Goal: Task Accomplishment & Management: Manage account settings

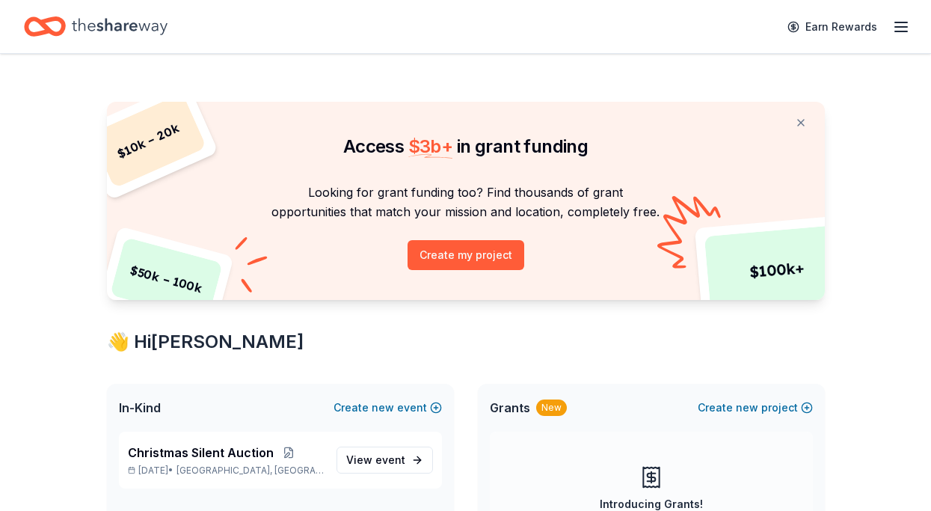
scroll to position [212, 0]
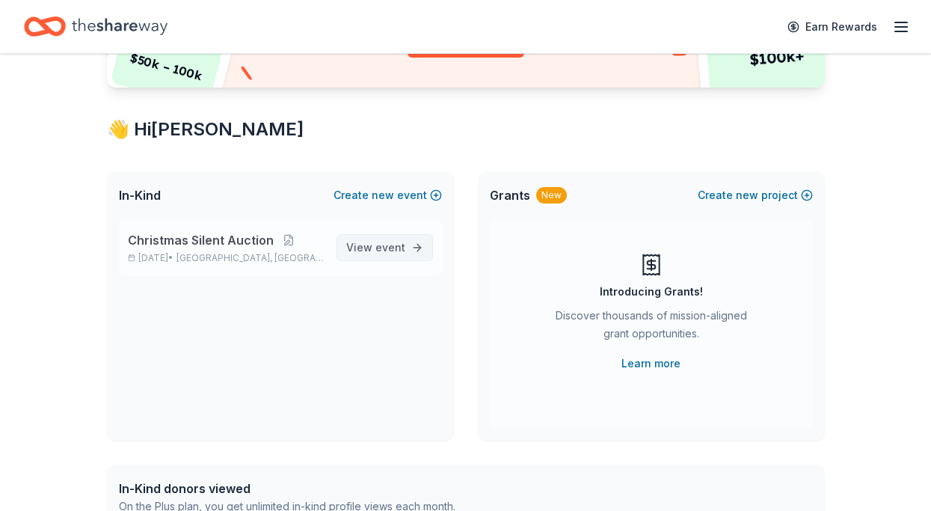
click at [398, 245] on span "event" at bounding box center [391, 247] width 30 height 13
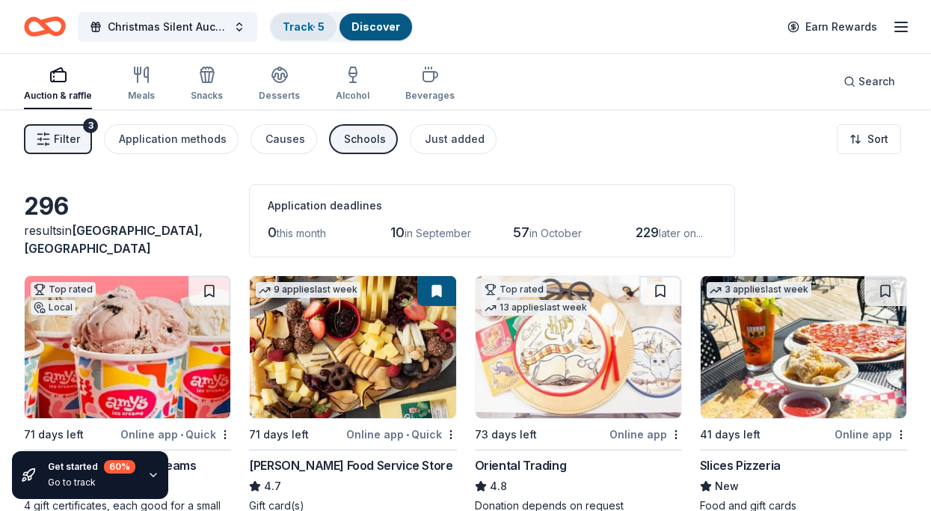
click at [302, 20] on link "Track · 5" at bounding box center [304, 26] width 42 height 13
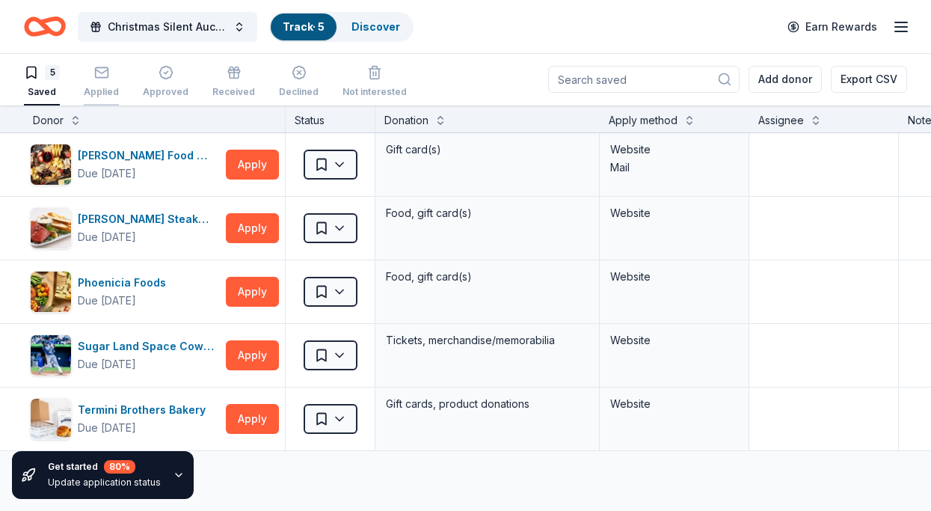
click at [95, 85] on div "Applied" at bounding box center [101, 81] width 35 height 33
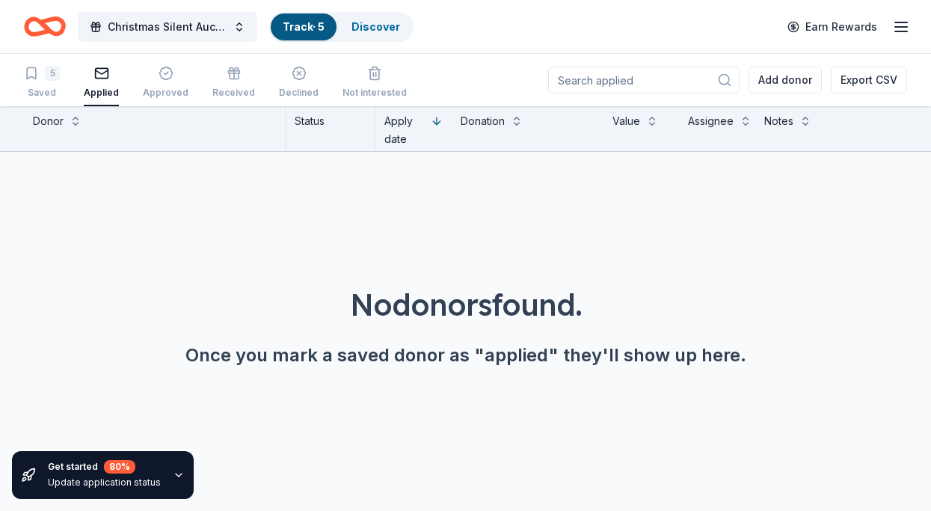
click at [138, 78] on div "5 Saved Applied Approved Received Declined Not interested" at bounding box center [215, 83] width 383 height 46
click at [171, 75] on div "button" at bounding box center [166, 73] width 46 height 15
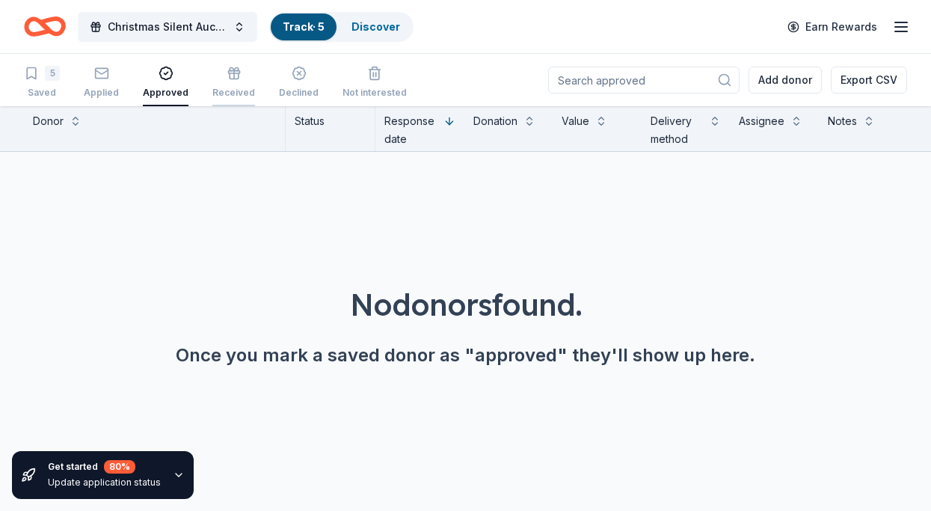
click at [232, 79] on icon "button" at bounding box center [234, 76] width 9 height 6
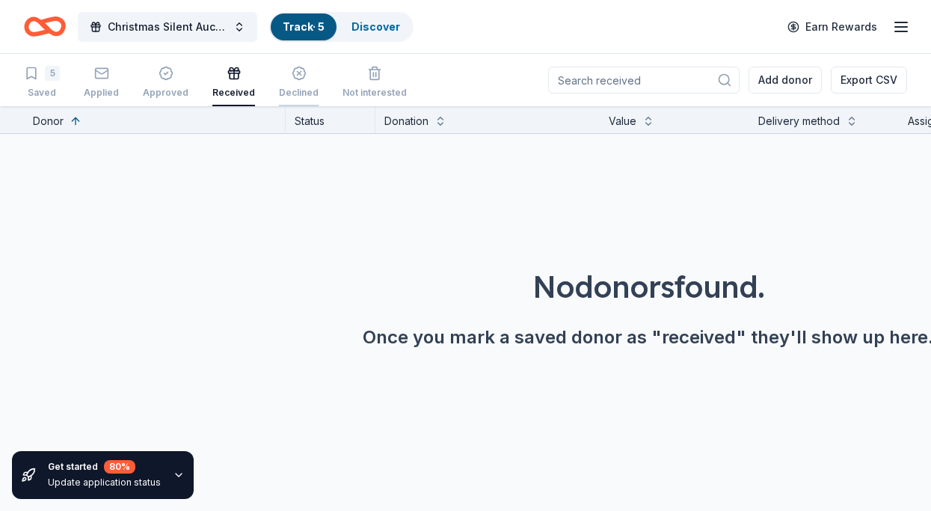
click at [296, 82] on div "Declined" at bounding box center [299, 82] width 40 height 33
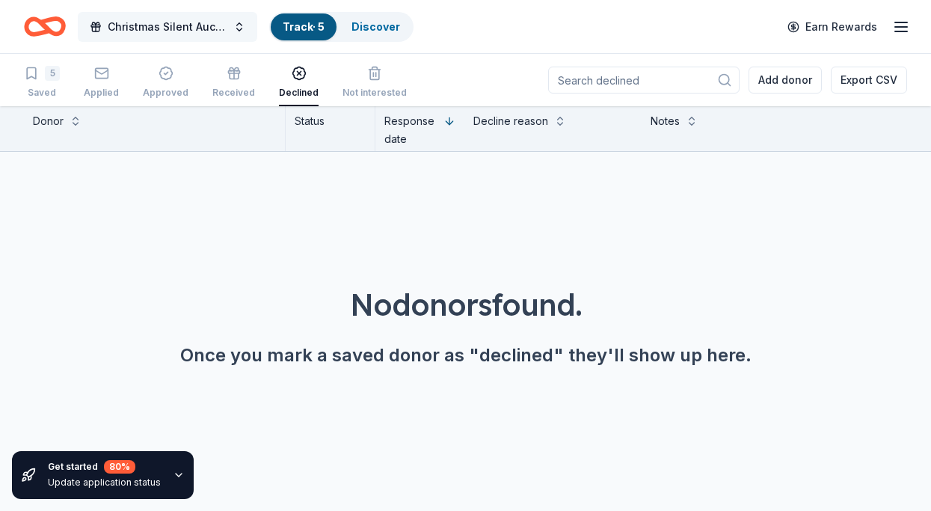
click at [236, 25] on button "Christmas Silent Auction" at bounding box center [168, 27] width 180 height 30
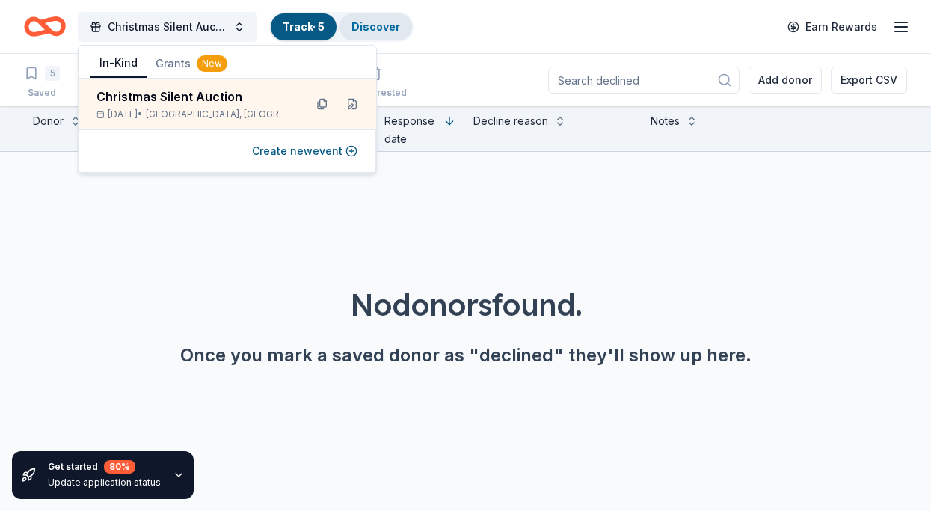
click at [372, 21] on link "Discover" at bounding box center [376, 26] width 49 height 13
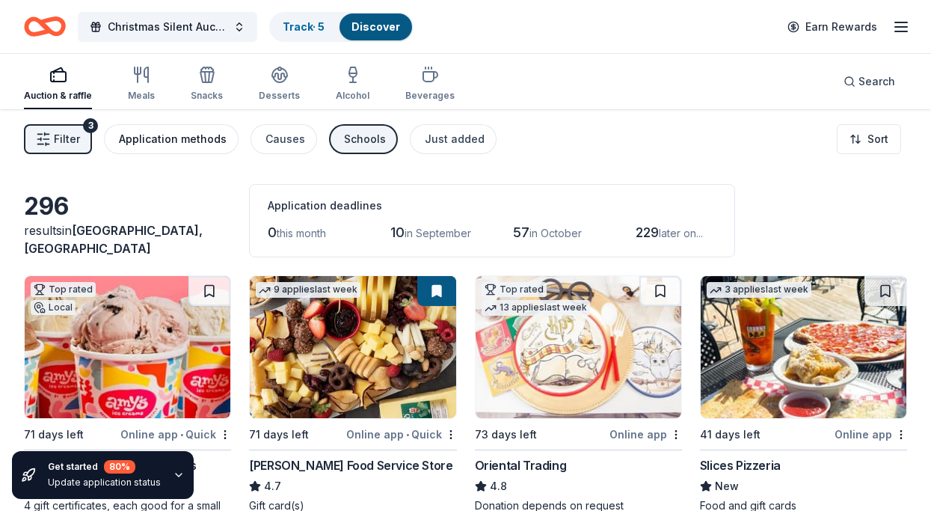
click at [211, 138] on div "Application methods" at bounding box center [173, 139] width 108 height 18
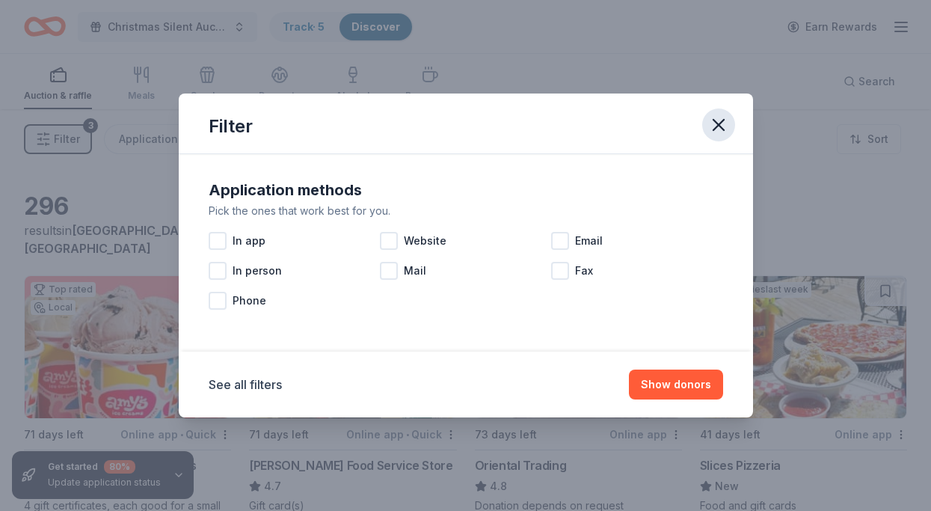
click at [723, 118] on icon "button" at bounding box center [719, 124] width 21 height 21
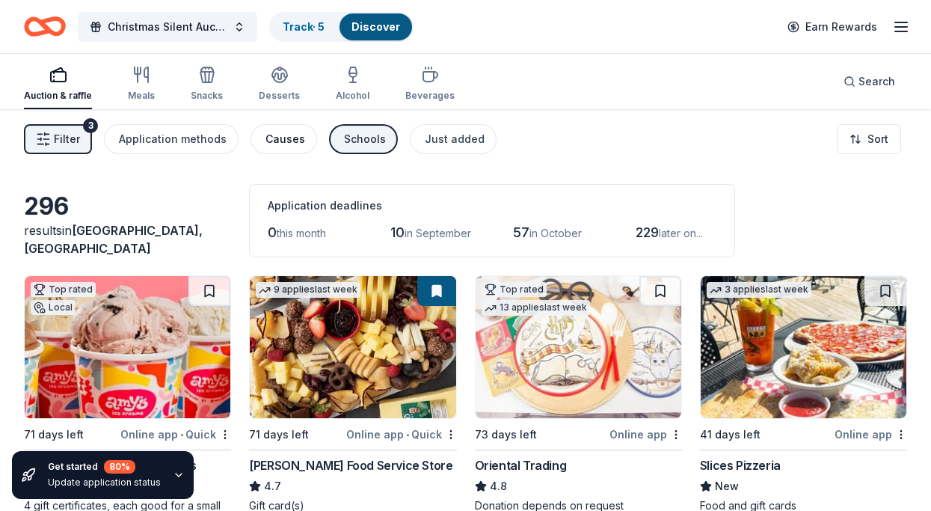
click at [287, 144] on div "Causes" at bounding box center [286, 139] width 40 height 18
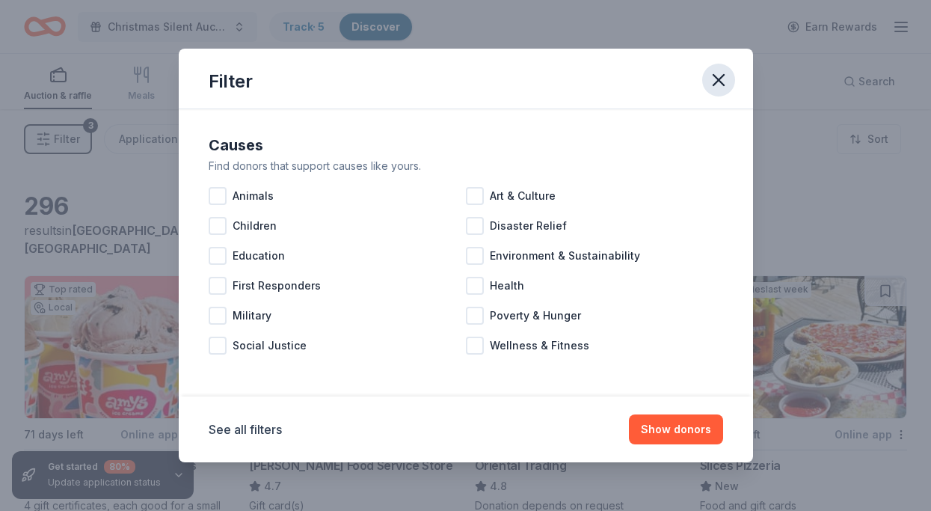
click at [721, 79] on icon "button" at bounding box center [719, 80] width 21 height 21
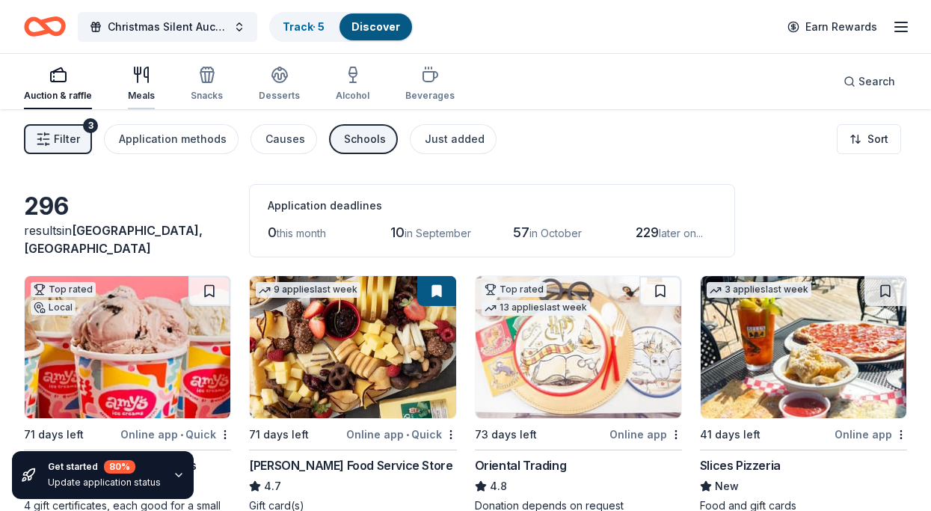
click at [147, 93] on div "Meals" at bounding box center [141, 96] width 27 height 12
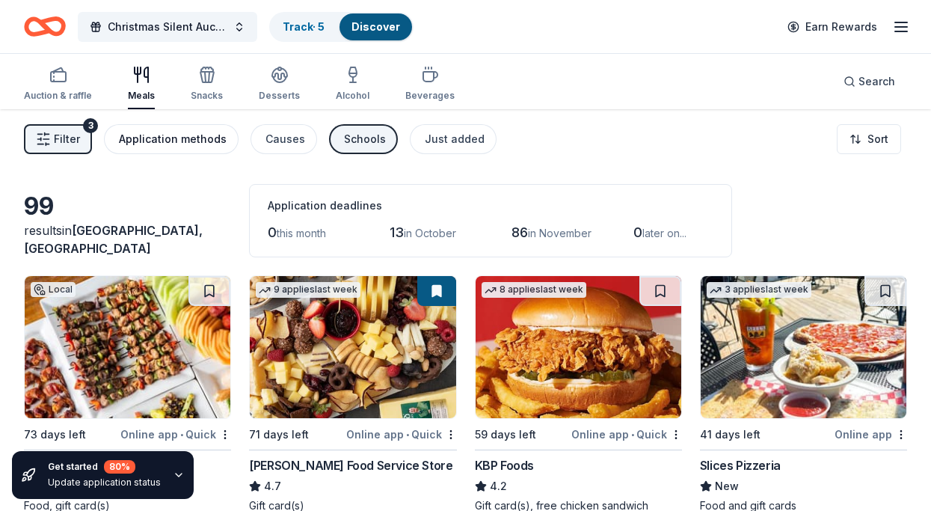
click at [185, 146] on div "Application methods" at bounding box center [173, 139] width 108 height 18
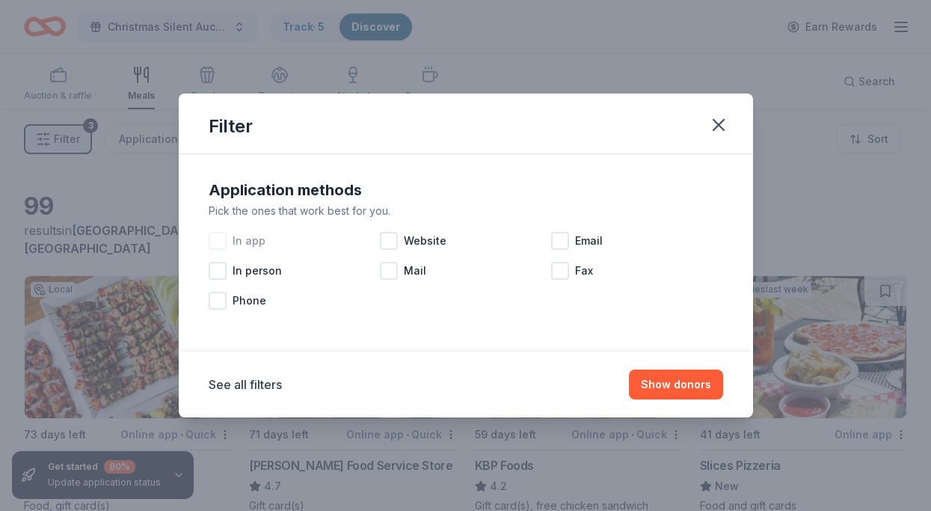
click at [245, 242] on span "In app" at bounding box center [249, 241] width 33 height 18
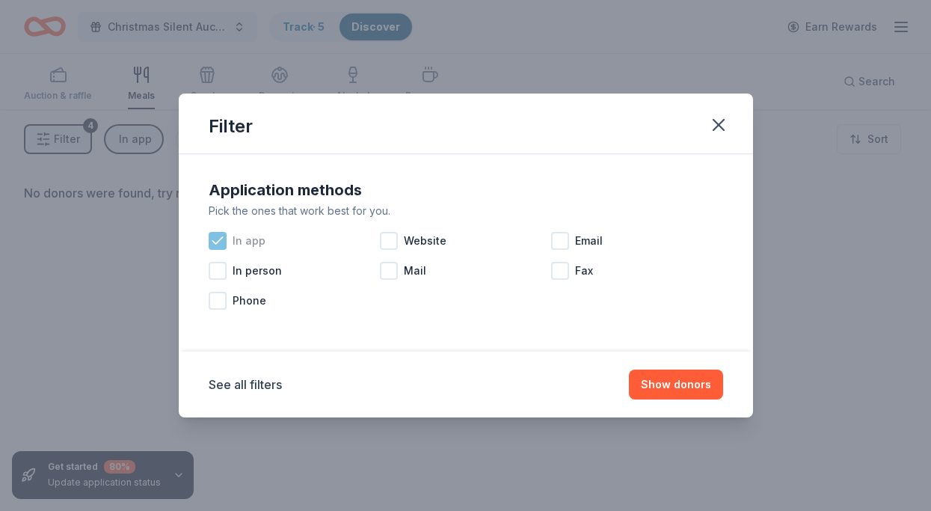
click at [226, 245] on div at bounding box center [218, 241] width 18 height 18
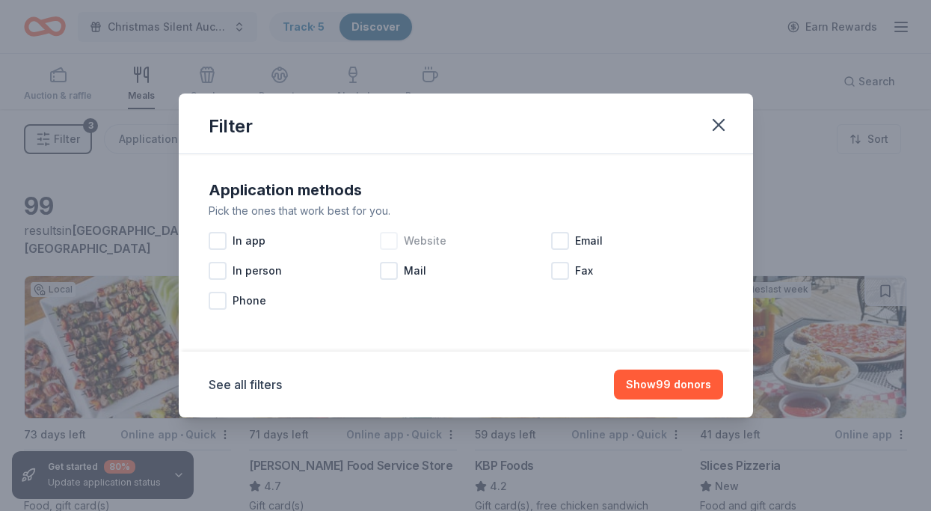
click at [391, 241] on div at bounding box center [389, 241] width 18 height 18
click at [681, 388] on button "Show 64 donors" at bounding box center [668, 385] width 109 height 30
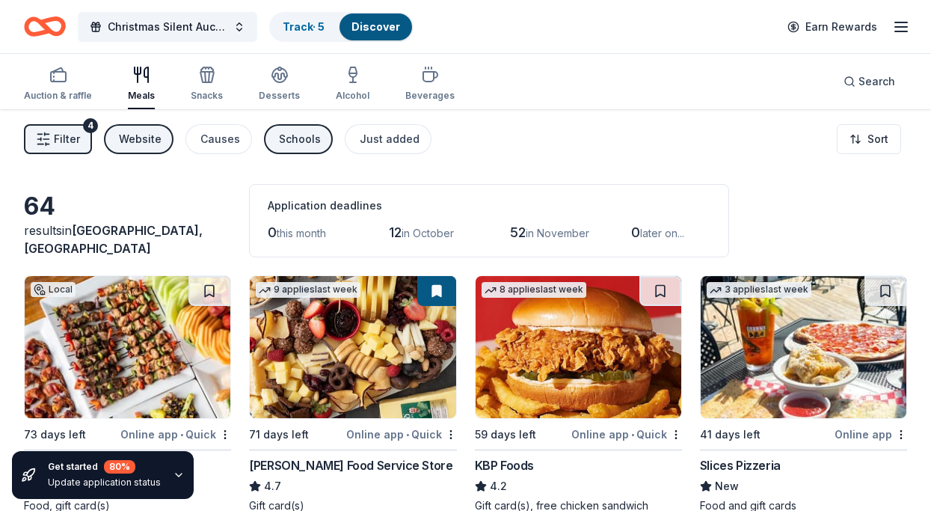
click at [39, 132] on icon "button" at bounding box center [43, 139] width 15 height 15
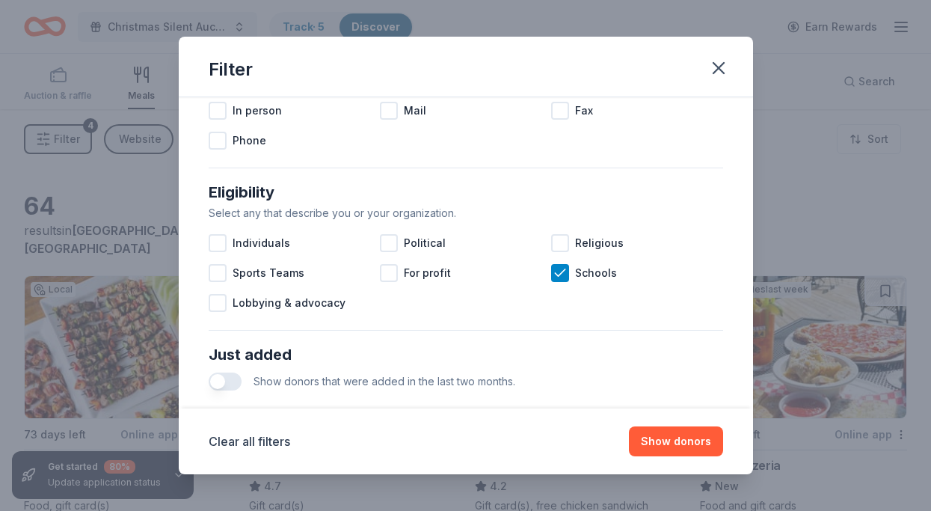
scroll to position [343, 0]
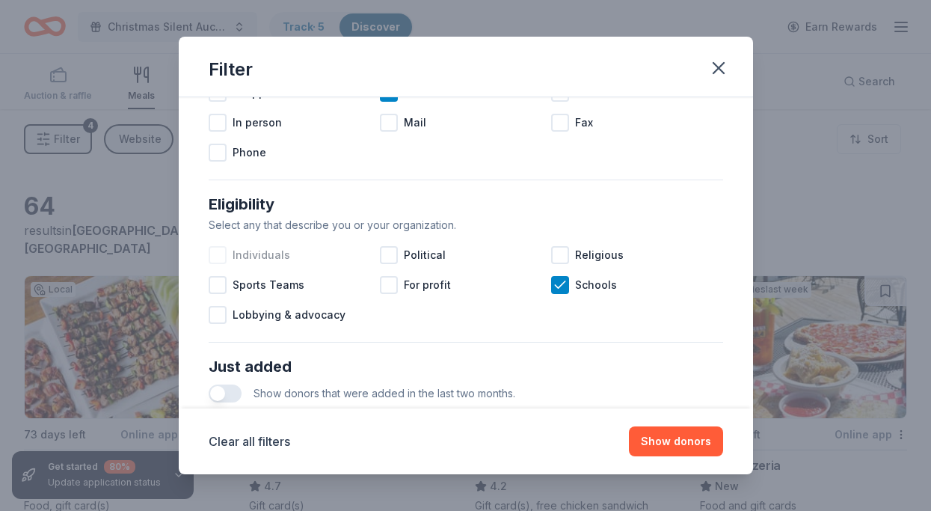
click at [249, 263] on span "Individuals" at bounding box center [262, 255] width 58 height 18
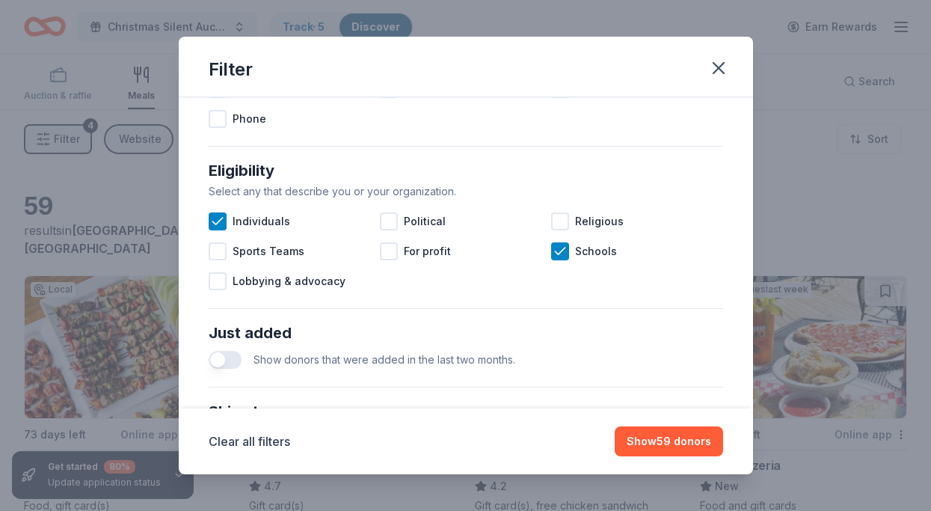
scroll to position [340, 0]
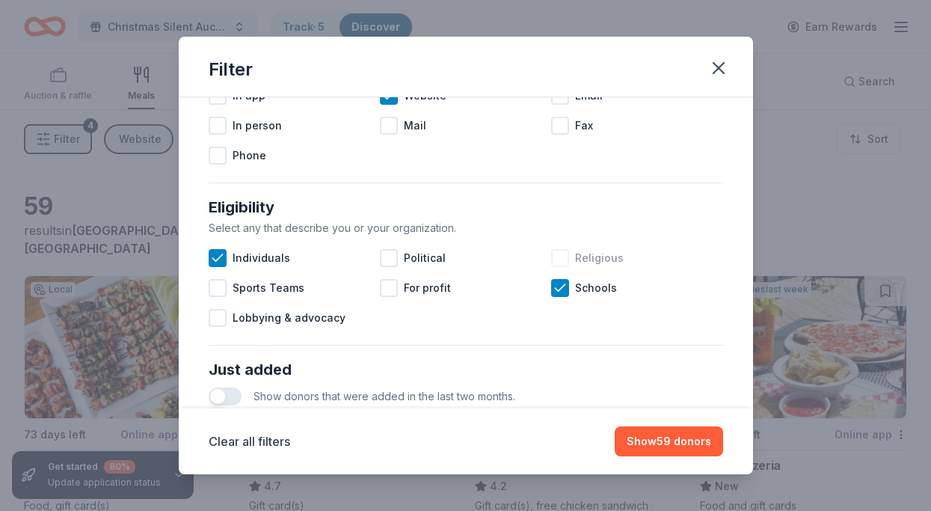
click at [567, 266] on div at bounding box center [560, 258] width 18 height 18
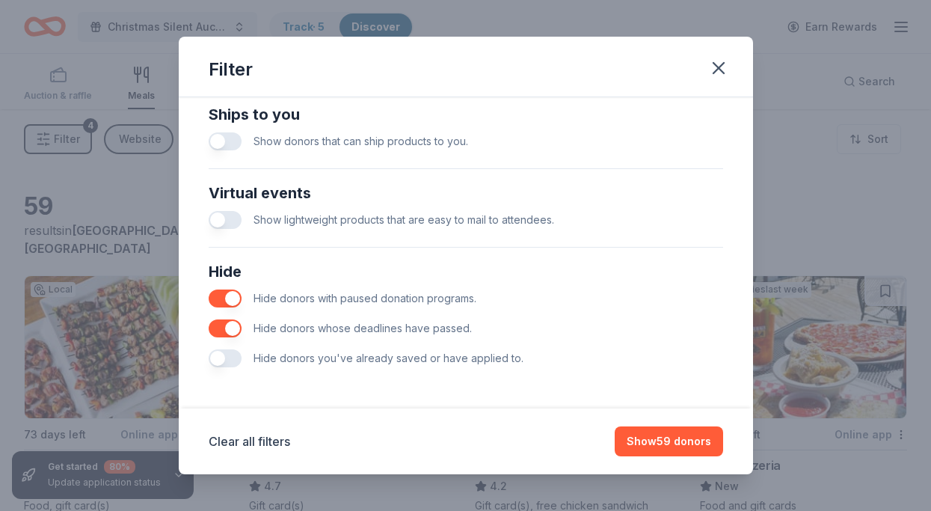
scroll to position [674, 0]
click at [673, 449] on button "Show 59 donors" at bounding box center [669, 441] width 108 height 30
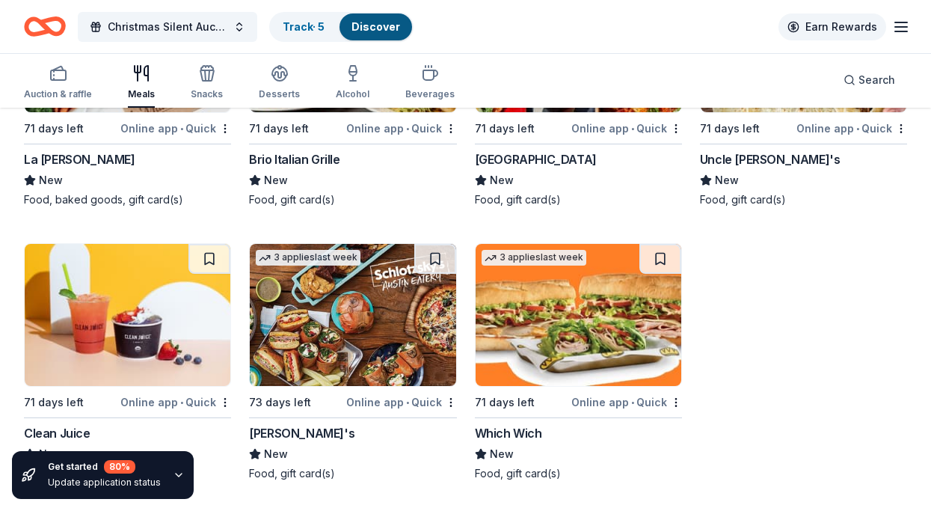
scroll to position [3934, 0]
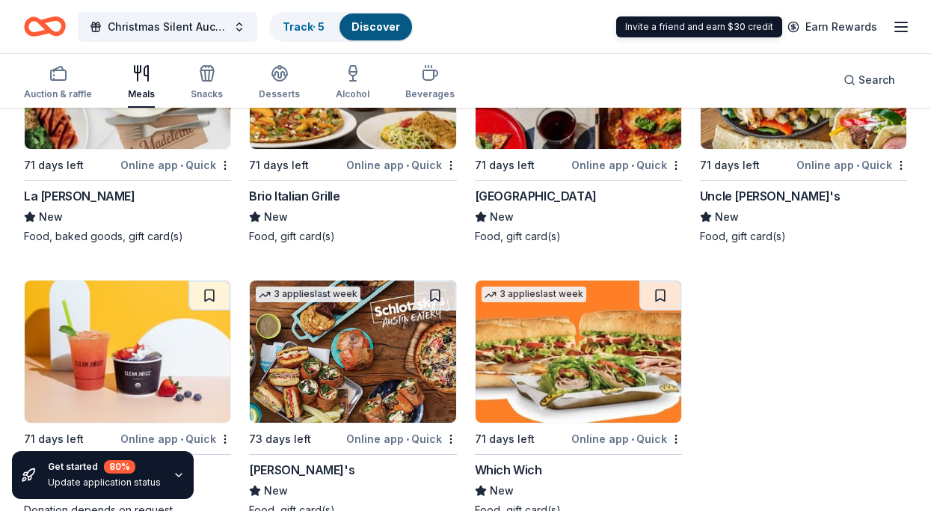
click at [905, 25] on icon "button" at bounding box center [902, 27] width 18 height 18
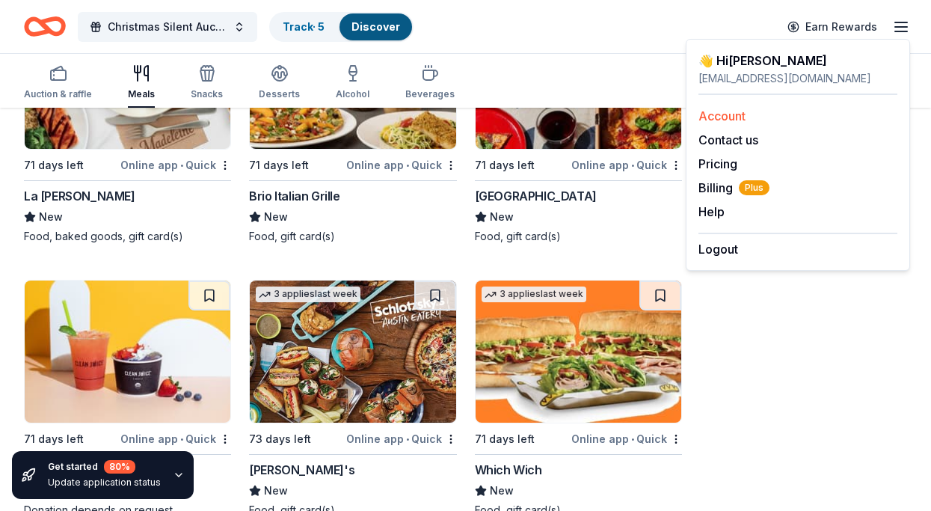
click at [726, 119] on link "Account" at bounding box center [722, 115] width 47 height 15
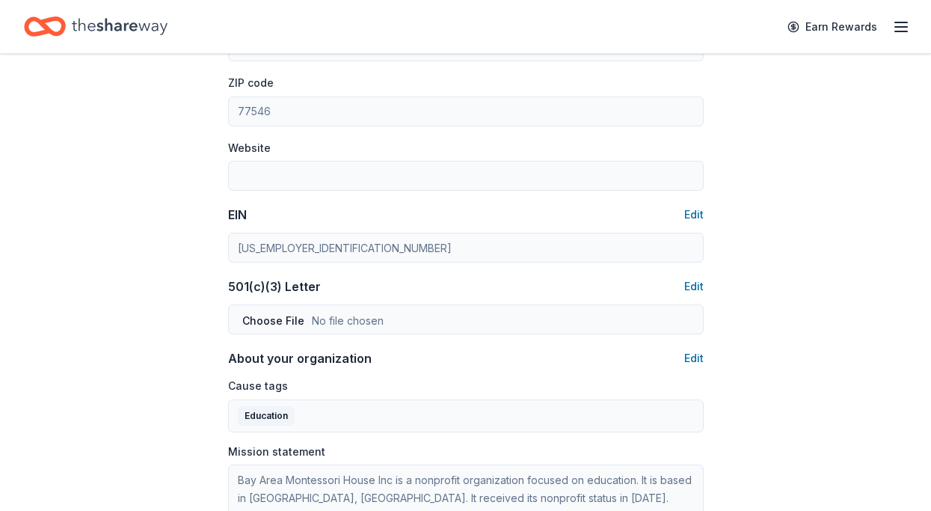
scroll to position [538, 0]
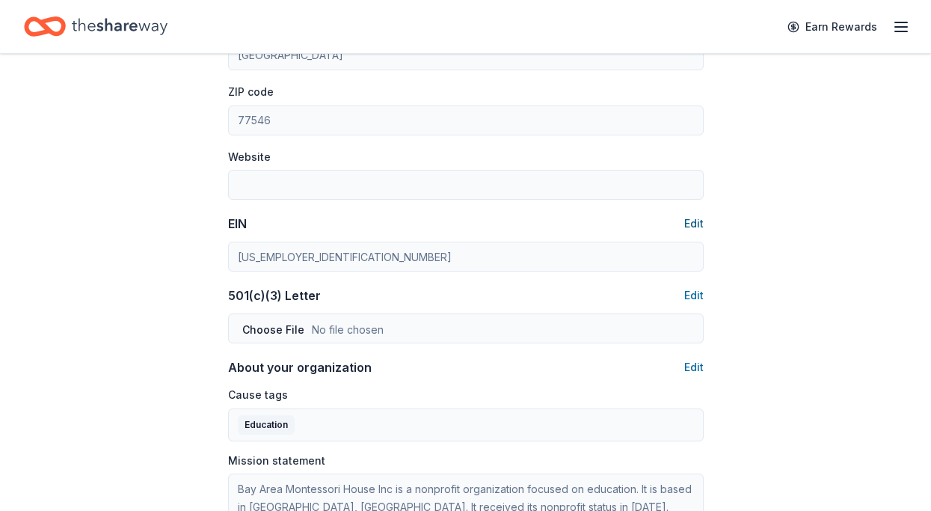
click at [695, 224] on button "Edit" at bounding box center [694, 224] width 19 height 18
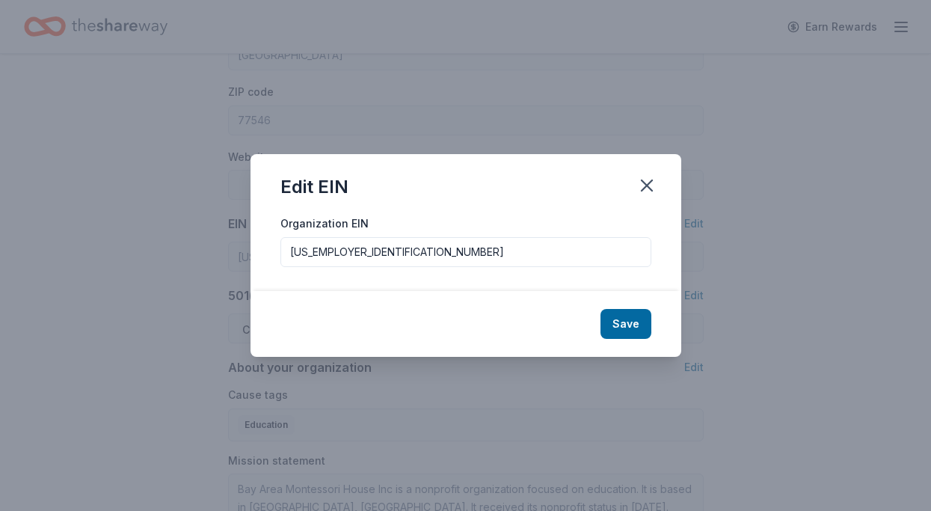
click at [435, 248] on input "[US_EMPLOYER_IDENTIFICATION_NUMBER]" at bounding box center [466, 252] width 371 height 30
click at [638, 325] on button "Save" at bounding box center [626, 324] width 51 height 30
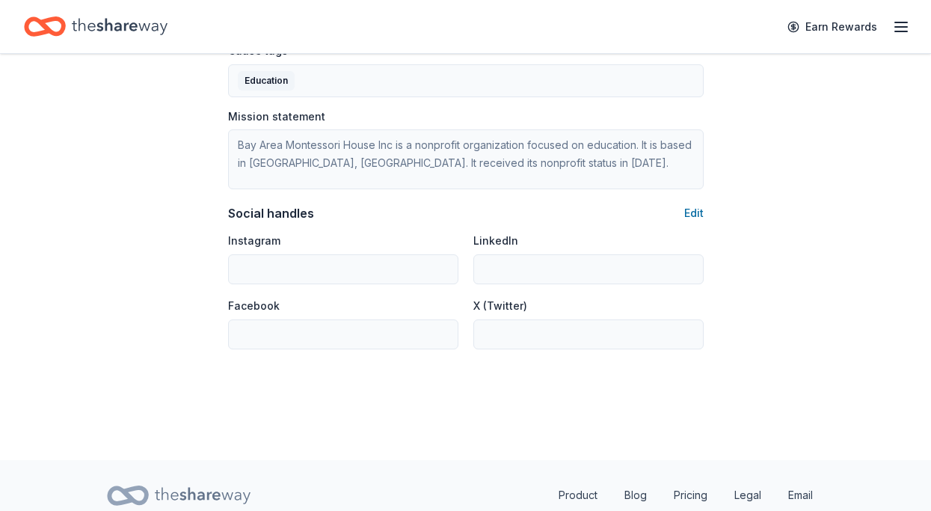
scroll to position [881, 0]
click at [547, 150] on textarea "Bay Area Montessori House Inc is a nonprofit organization focused on education.…" at bounding box center [466, 160] width 476 height 60
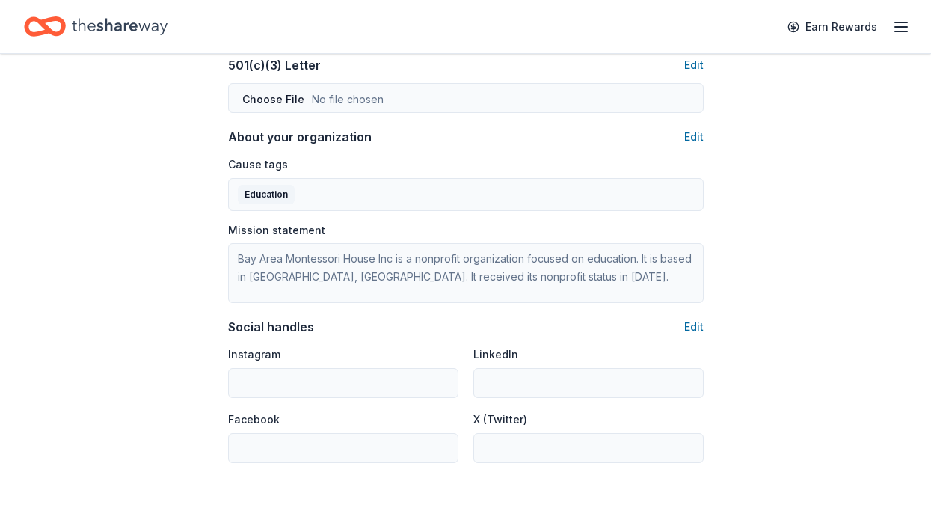
scroll to position [722, 0]
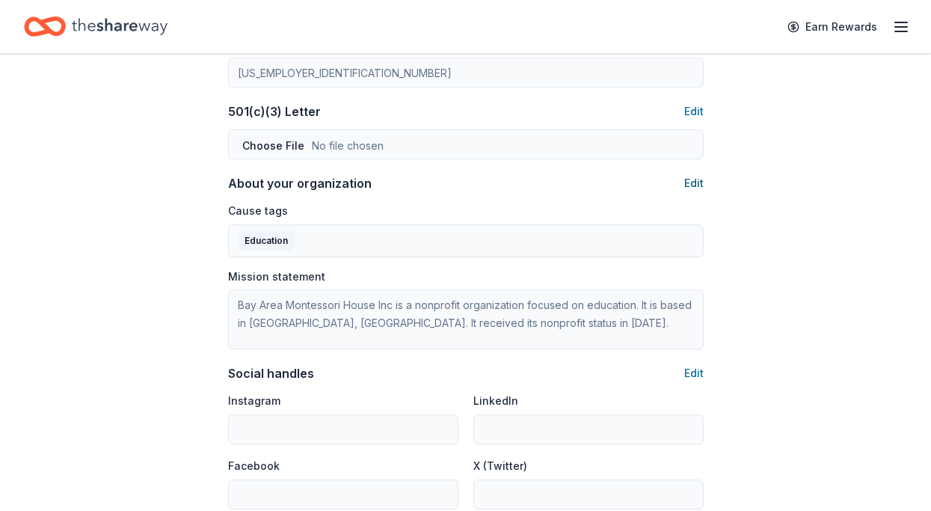
click at [692, 183] on button "Edit" at bounding box center [694, 183] width 19 height 18
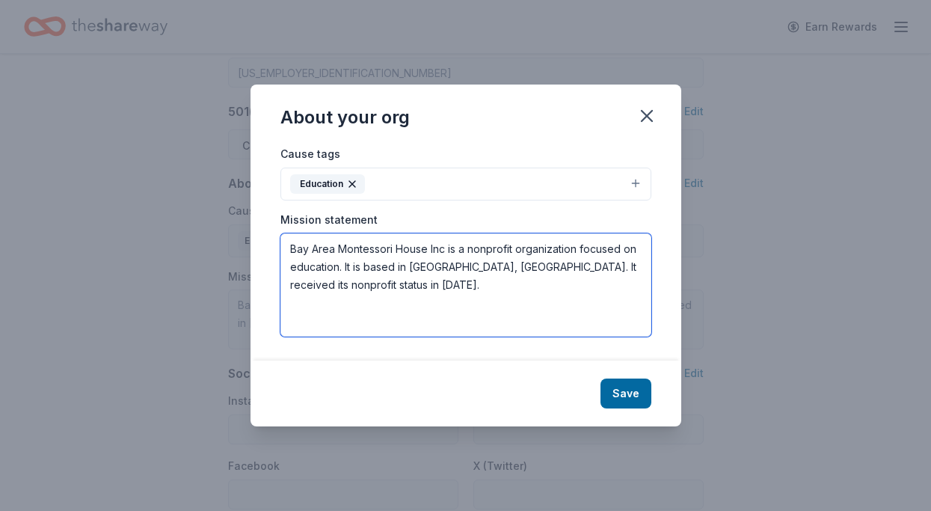
click at [567, 288] on textarea "Bay Area Montessori House Inc is a nonprofit organization focused on education.…" at bounding box center [466, 284] width 371 height 103
click at [566, 288] on textarea "Bay Area Montessori House Inc is a nonprofit organization focused on education.…" at bounding box center [466, 284] width 371 height 103
